Goal: Task Accomplishment & Management: Use online tool/utility

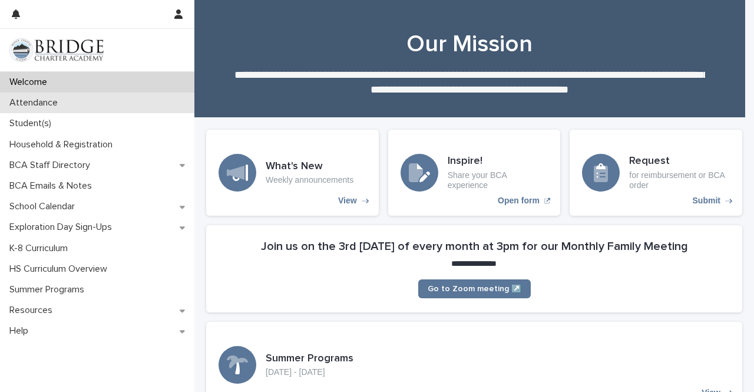
click at [42, 96] on div "Attendance" at bounding box center [97, 102] width 194 height 21
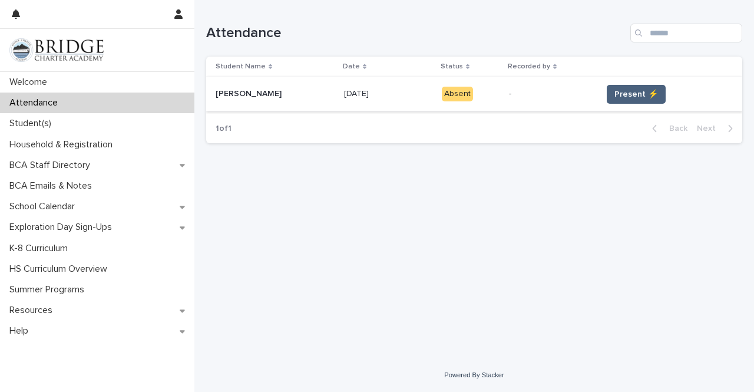
click at [621, 97] on span "Present ⚡" at bounding box center [636, 94] width 44 height 12
